Goal: Task Accomplishment & Management: Use online tool/utility

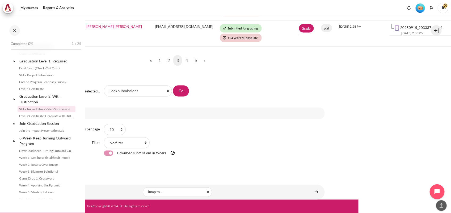
scroll to position [431, 88]
click at [185, 56] on link "4" at bounding box center [186, 60] width 9 height 11
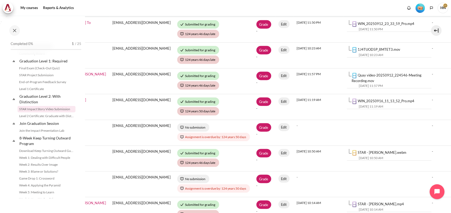
scroll to position [199, 131]
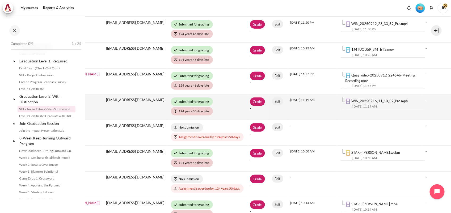
click at [373, 101] on link "WIN_20250916_11_13_52_Pro.mp4" at bounding box center [380, 101] width 57 height 4
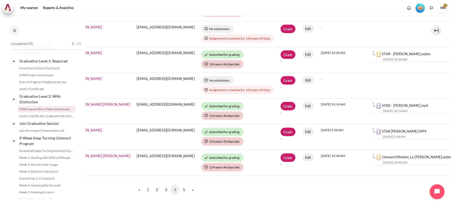
scroll to position [298, 101]
click at [182, 191] on link "5" at bounding box center [183, 190] width 9 height 11
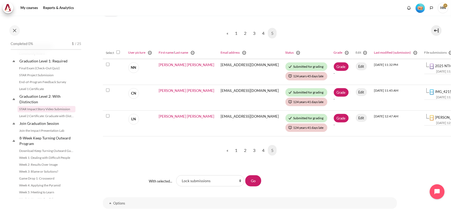
scroll to position [166, 16]
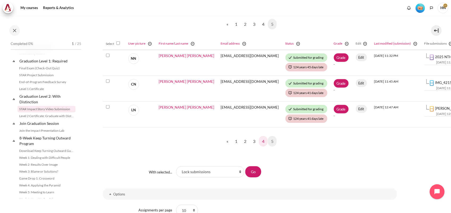
click at [260, 142] on link "4" at bounding box center [263, 141] width 9 height 11
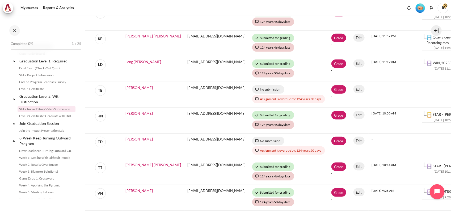
scroll to position [199, 49]
